Goal: Transaction & Acquisition: Purchase product/service

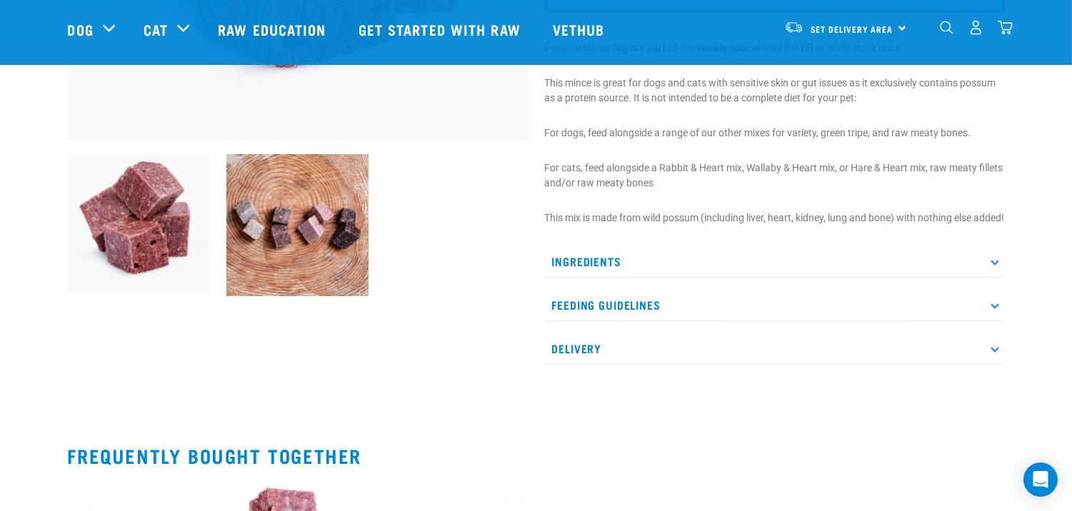
scroll to position [396, 0]
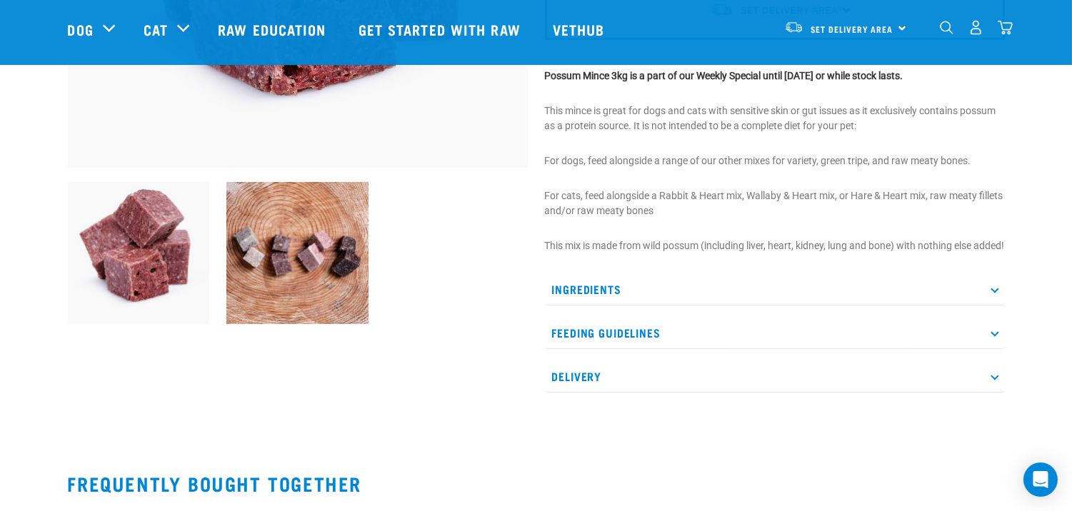
drag, startPoint x: 621, startPoint y: 236, endPoint x: 515, endPoint y: 254, distance: 107.9
click at [515, 254] on div at bounding box center [297, 254] width 477 height 161
click at [590, 301] on p "Ingredients" at bounding box center [775, 290] width 460 height 32
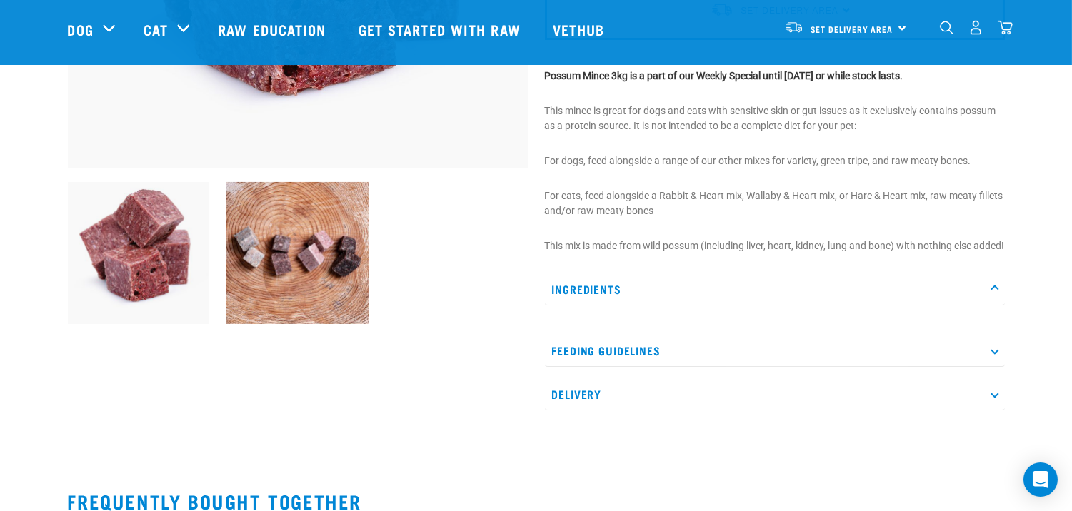
click at [591, 301] on p "Ingredients" at bounding box center [775, 290] width 460 height 32
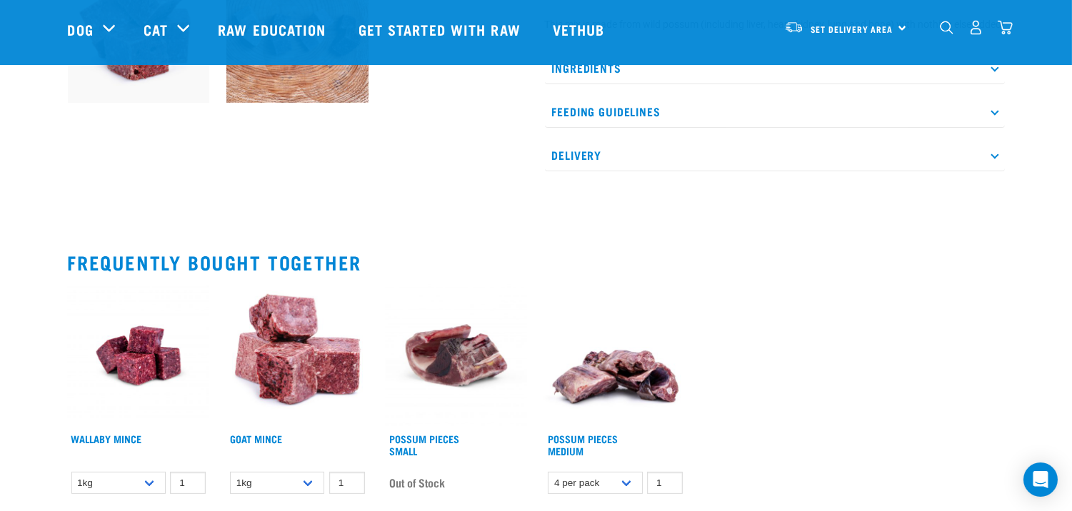
scroll to position [714, 0]
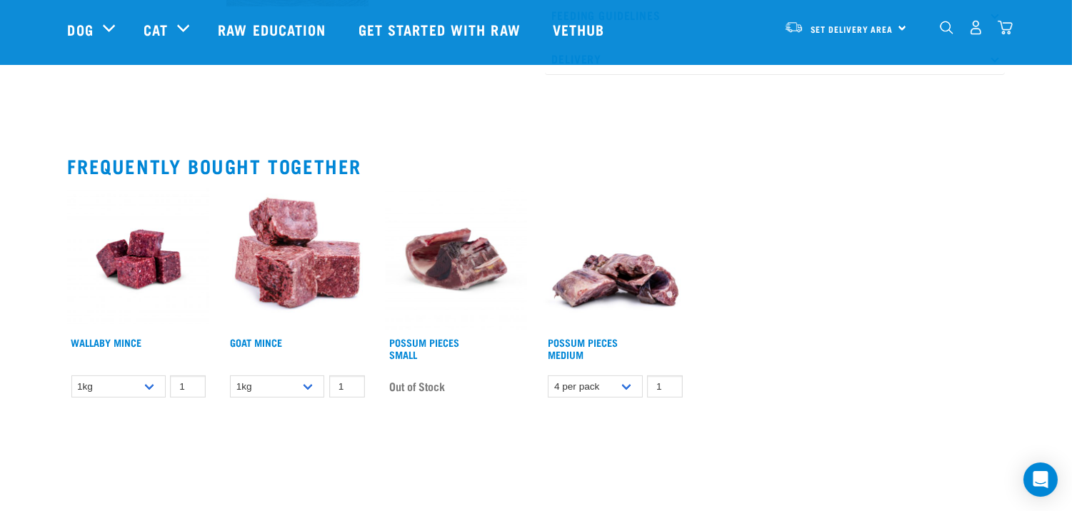
click at [305, 293] on img at bounding box center [297, 260] width 142 height 142
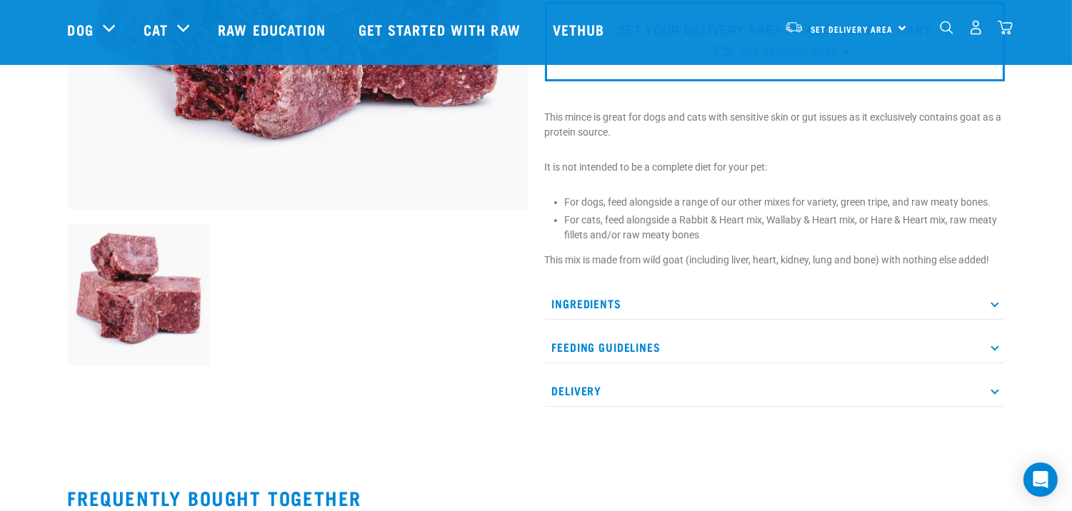
scroll to position [317, 0]
